Goal: Unclear

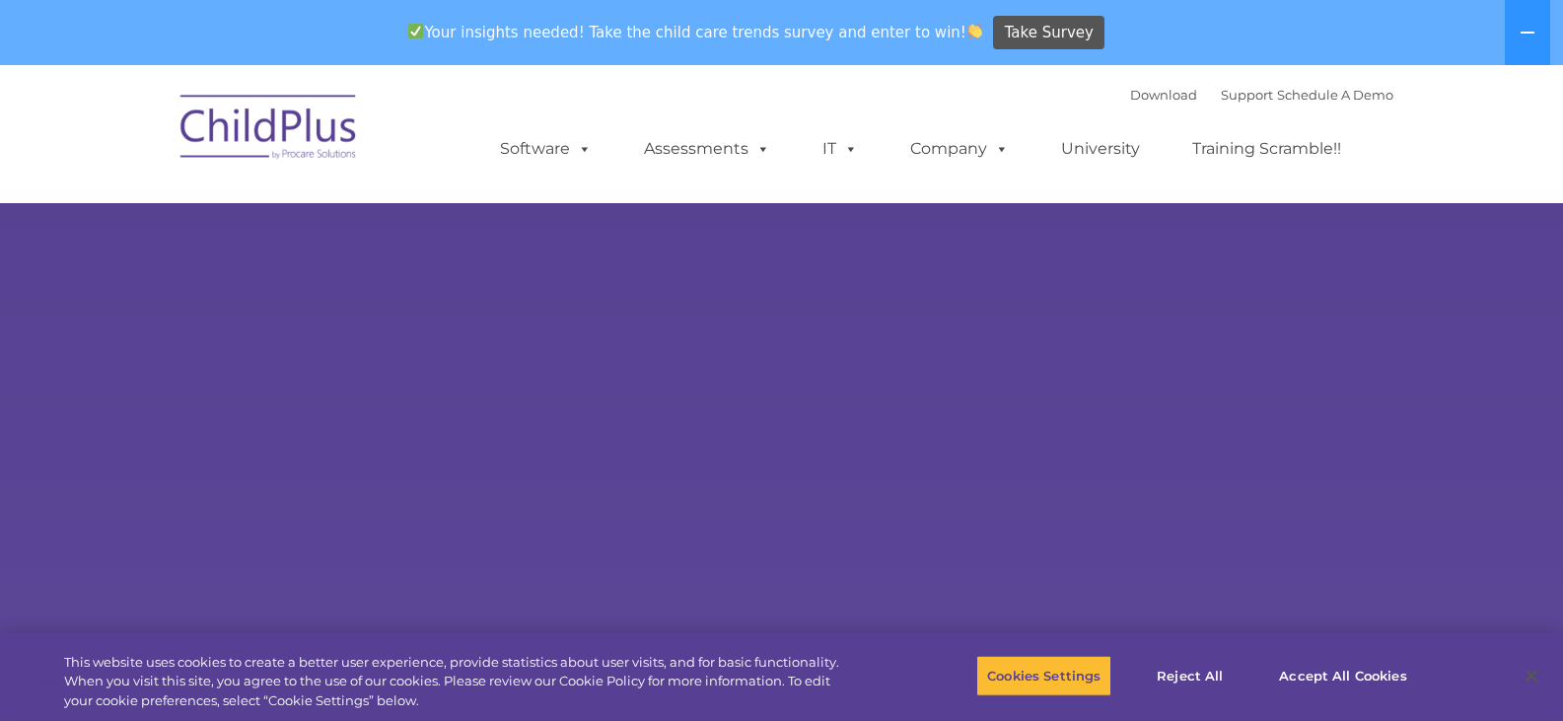
select select "MEDIUM"
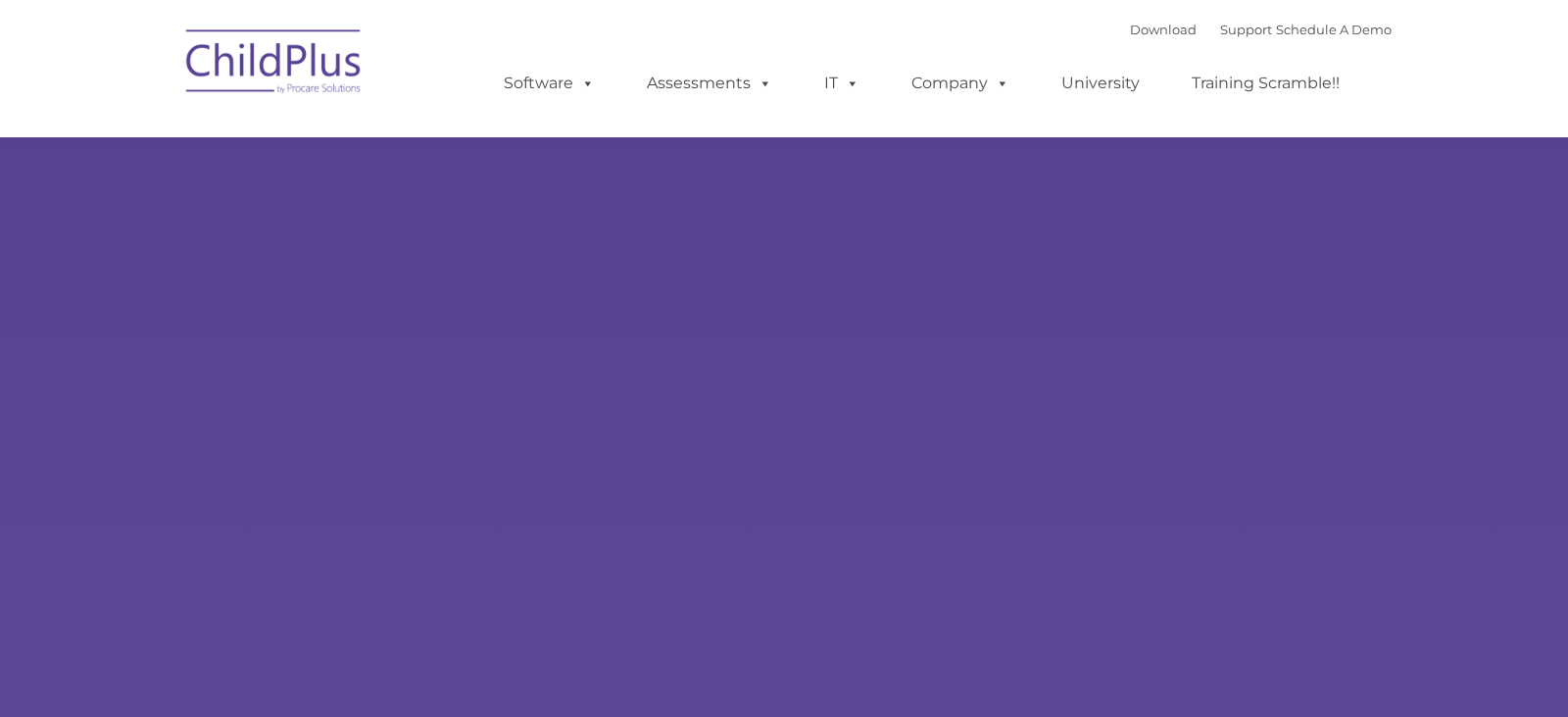
type input ""
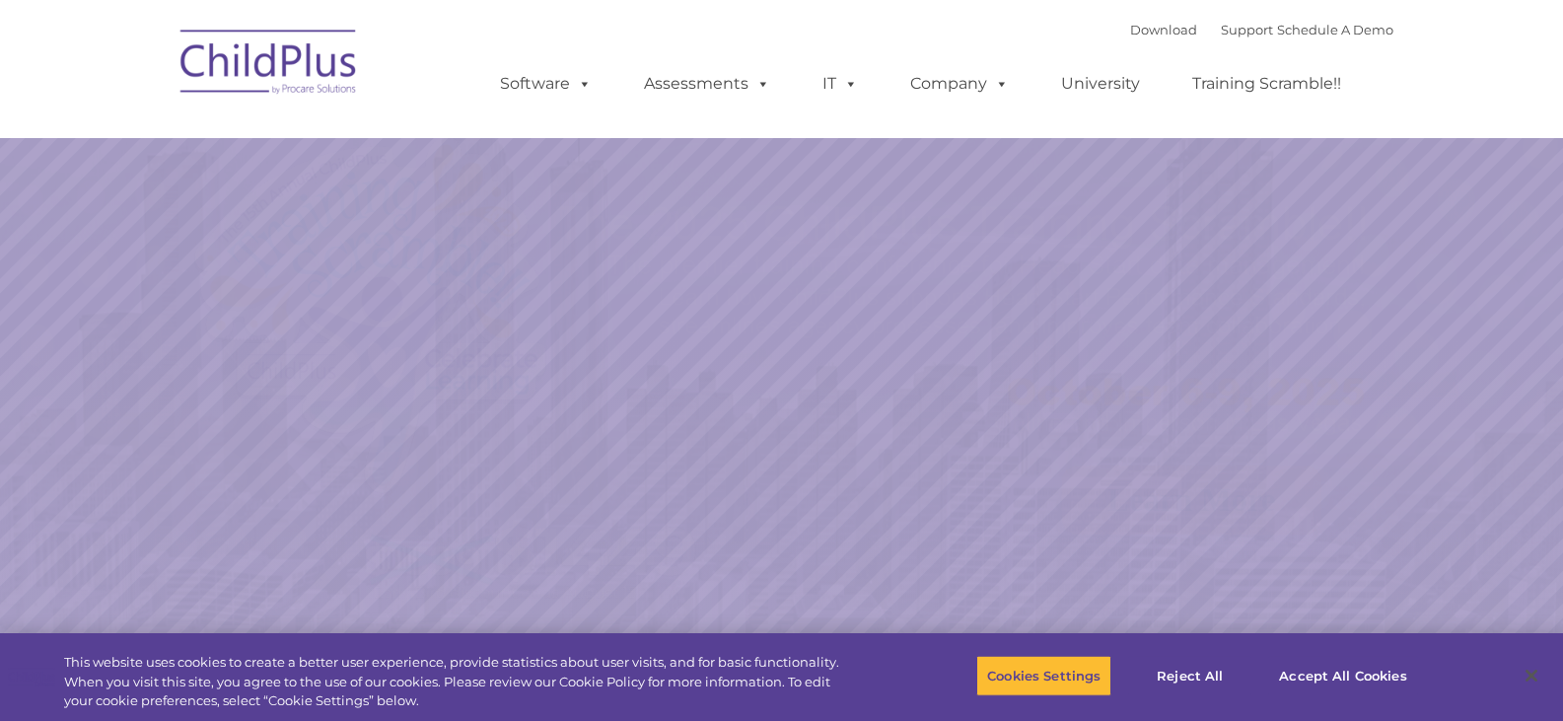
select select "MEDIUM"
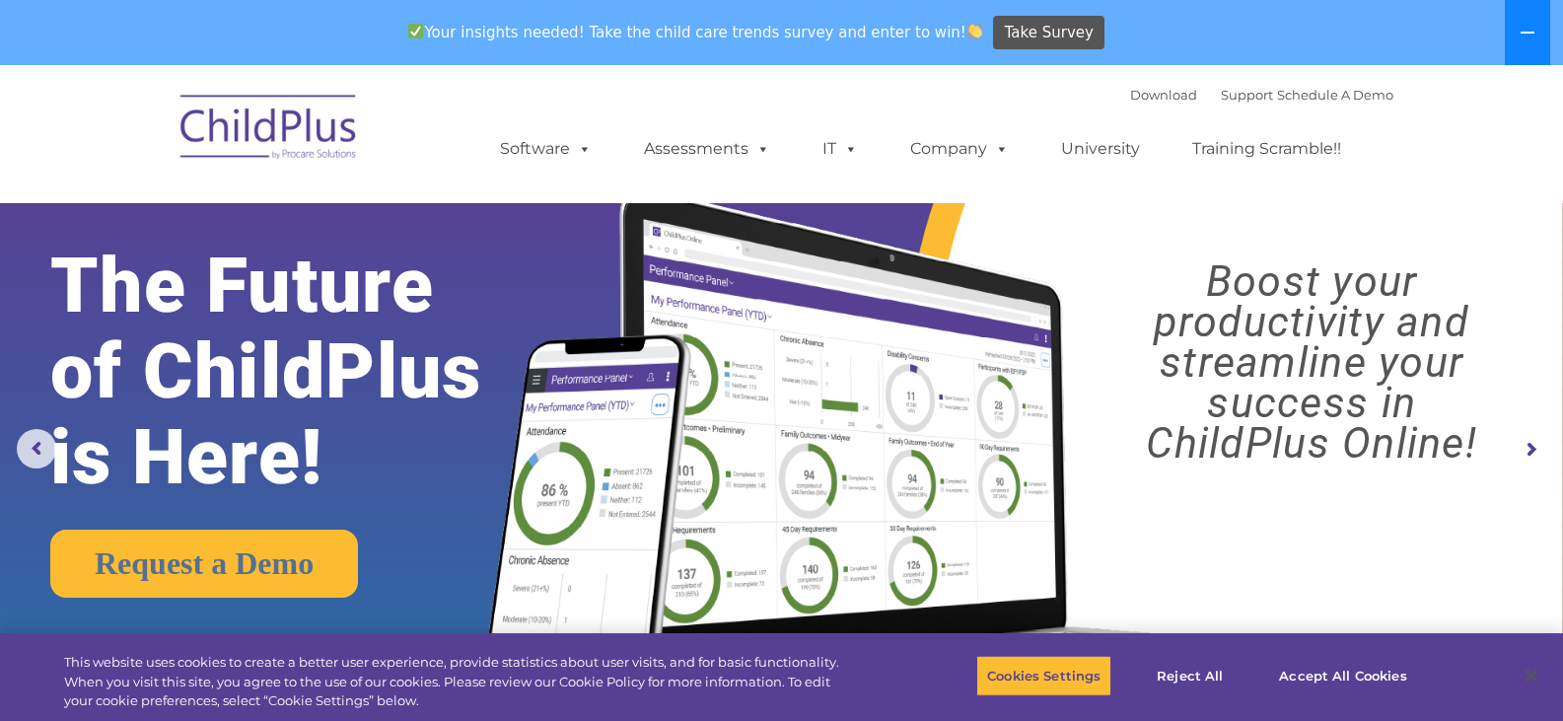
click at [1520, 35] on icon at bounding box center [1527, 33] width 16 height 16
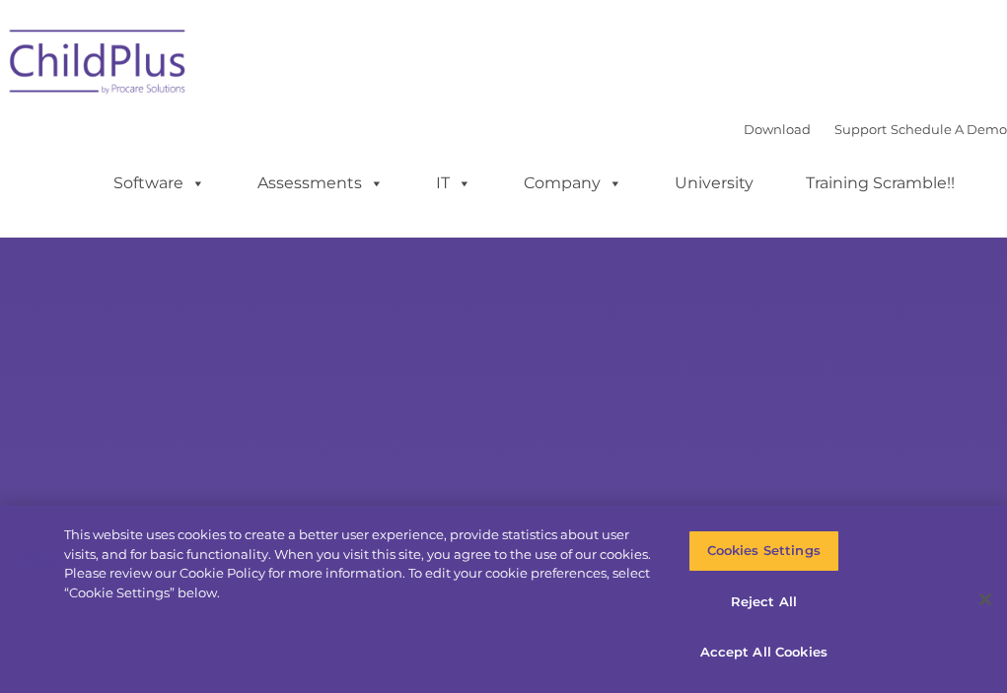
select select "MEDIUM"
